Goal: Task Accomplishment & Management: Use online tool/utility

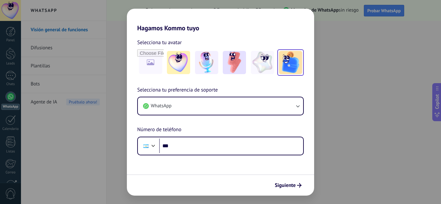
click at [287, 64] on img at bounding box center [290, 62] width 23 height 23
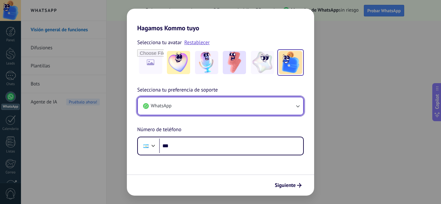
click at [299, 105] on icon "button" at bounding box center [298, 106] width 6 height 6
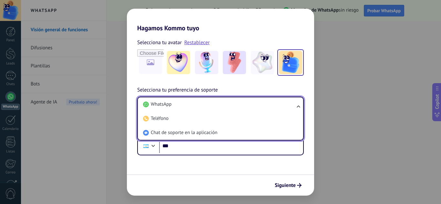
click at [299, 105] on ul "WhatsApp Teléfono Chat de soporte en la aplicación" at bounding box center [220, 119] width 167 height 44
click at [228, 84] on div "Selecciona tu avatar Restablecer Selecciona tu preferencia de soporte WhatsApp …" at bounding box center [220, 94] width 187 height 124
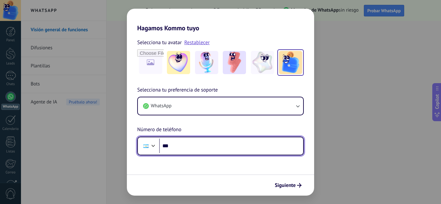
click at [212, 147] on input "***" at bounding box center [231, 146] width 144 height 15
type input "**********"
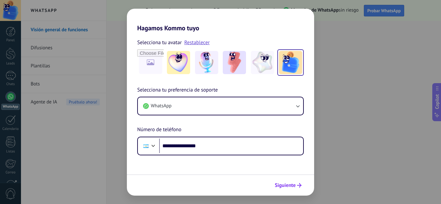
click at [291, 183] on span "Siguiente" at bounding box center [285, 185] width 21 height 5
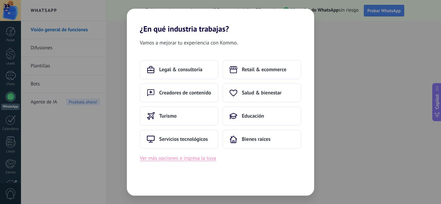
click at [208, 161] on button "Ver más opciones o ingresa la tuya" at bounding box center [178, 158] width 76 height 8
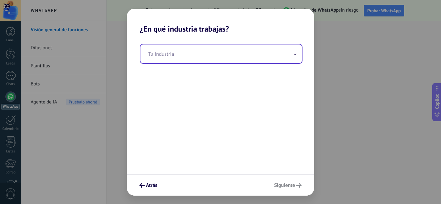
click at [296, 54] on span at bounding box center [295, 54] width 3 height 6
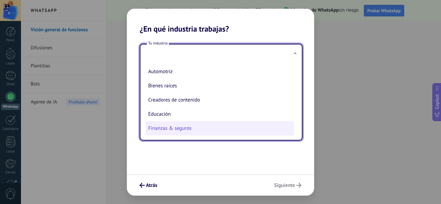
click at [201, 129] on li "Finanzas & seguros" at bounding box center [220, 128] width 149 height 14
type input "**********"
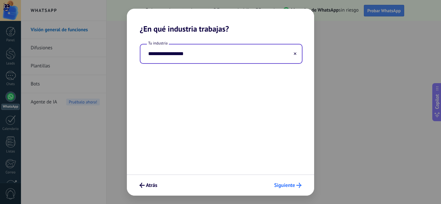
click at [288, 181] on button "Siguiente" at bounding box center [287, 185] width 33 height 11
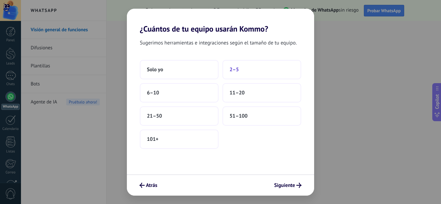
click at [233, 75] on button "2–5" at bounding box center [261, 69] width 79 height 19
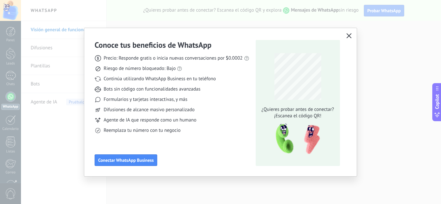
click at [345, 37] on button "button" at bounding box center [349, 36] width 8 height 9
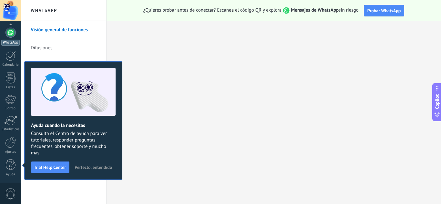
click at [91, 166] on span "Perfecto, entendido" at bounding box center [93, 167] width 37 height 5
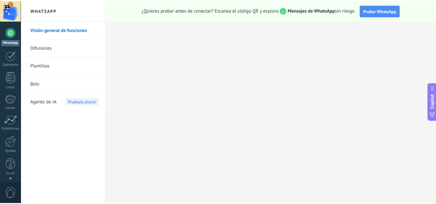
scroll to position [0, 0]
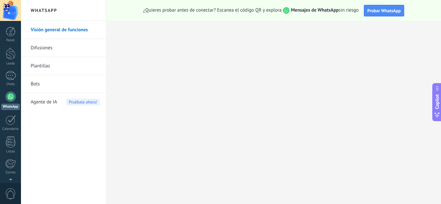
click at [57, 84] on link "Bots" at bounding box center [65, 84] width 69 height 18
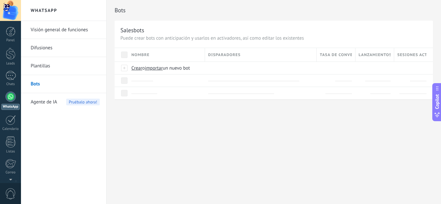
click at [60, 66] on link "Plantillas" at bounding box center [65, 66] width 69 height 18
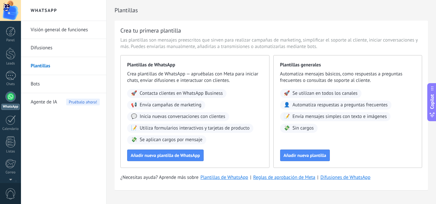
click at [59, 88] on link "Bots" at bounding box center [65, 84] width 69 height 18
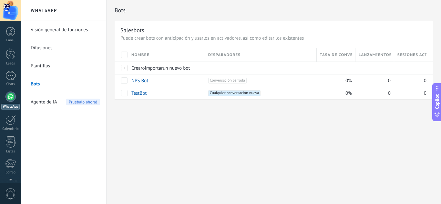
click at [58, 68] on link "Plantillas" at bounding box center [65, 66] width 69 height 18
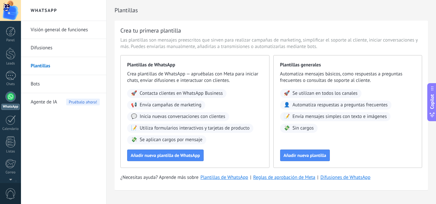
click at [67, 51] on link "Difusiones" at bounding box center [65, 48] width 69 height 18
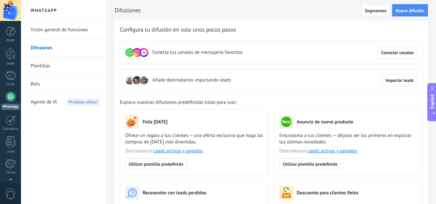
click at [10, 96] on div at bounding box center [10, 97] width 10 height 10
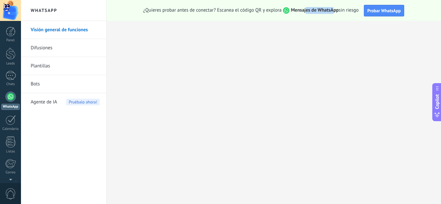
drag, startPoint x: 333, startPoint y: 9, endPoint x: 305, endPoint y: 10, distance: 28.7
click at [305, 10] on strong "Mensajes de WhatsApp" at bounding box center [315, 10] width 48 height 6
click at [377, 13] on span "Probar WhatsApp" at bounding box center [384, 11] width 34 height 6
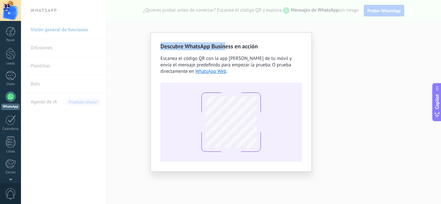
drag, startPoint x: 162, startPoint y: 43, endPoint x: 226, endPoint y: 45, distance: 64.3
click at [226, 45] on h2 "Descubre WhatsApp Business en acción" at bounding box center [230, 46] width 141 height 8
click at [225, 60] on span "Escanea el código QR con la app [PERSON_NAME] de tu móvil y envía el mensaje pr…" at bounding box center [225, 65] width 131 height 19
click at [322, 55] on div "Descubre WhatsApp Business en acción Escanea el código QR con la app [PERSON_NA…" at bounding box center [231, 102] width 420 height 204
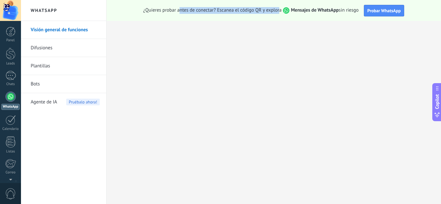
drag, startPoint x: 178, startPoint y: 10, endPoint x: 278, endPoint y: 10, distance: 100.1
click at [278, 10] on span "¿Quieres probar antes de conectar? Escanea el código QR y explora Mensajes de W…" at bounding box center [250, 10] width 215 height 7
click at [292, 10] on strong "Mensajes de WhatsApp" at bounding box center [315, 10] width 48 height 6
drag, startPoint x: 309, startPoint y: 12, endPoint x: 319, endPoint y: 13, distance: 10.1
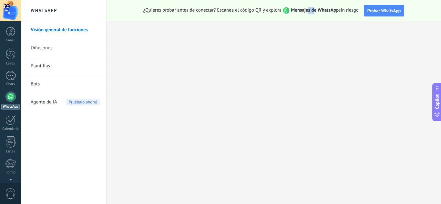
click at [317, 13] on strong "Mensajes de WhatsApp" at bounding box center [315, 10] width 48 height 6
drag, startPoint x: 329, startPoint y: 13, endPoint x: 342, endPoint y: 10, distance: 13.5
click at [342, 10] on span "¿Quieres probar antes de conectar? Escanea el código QR y explora Mensajes de W…" at bounding box center [250, 10] width 215 height 7
click at [9, 116] on div at bounding box center [10, 120] width 10 height 10
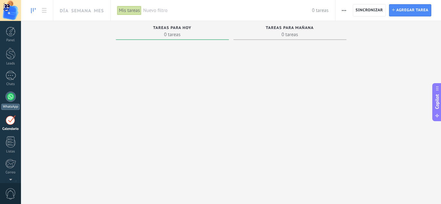
click at [9, 95] on div at bounding box center [10, 97] width 10 height 10
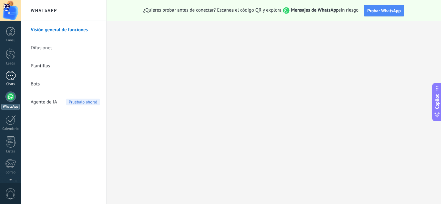
click at [9, 82] on link "Chats" at bounding box center [10, 79] width 21 height 16
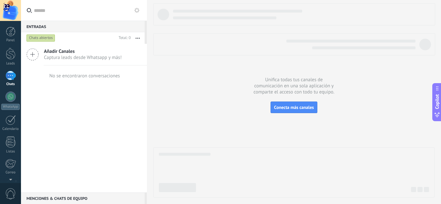
click at [79, 59] on span "Captura leads desde Whatsapp y más!" at bounding box center [83, 58] width 78 height 6
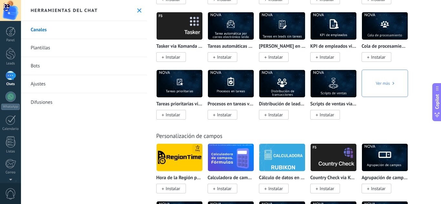
scroll to position [2745, 0]
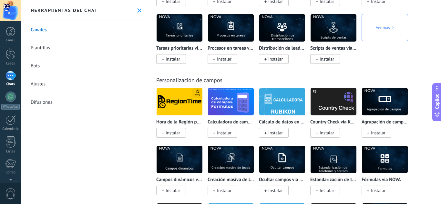
click at [11, 75] on div at bounding box center [10, 75] width 10 height 9
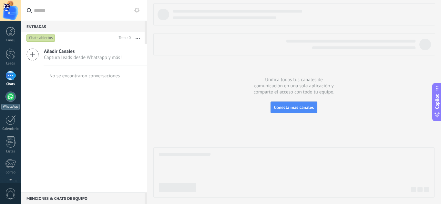
click at [7, 100] on div at bounding box center [10, 97] width 10 height 10
